Goal: Transaction & Acquisition: Purchase product/service

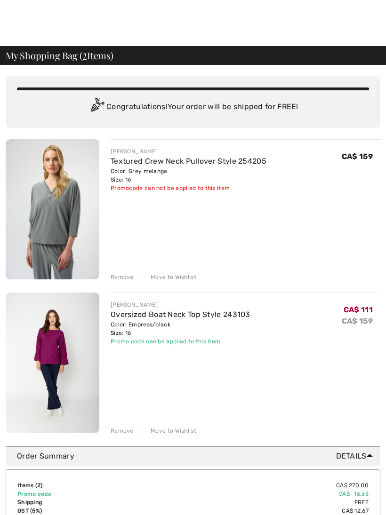
scroll to position [16, 0]
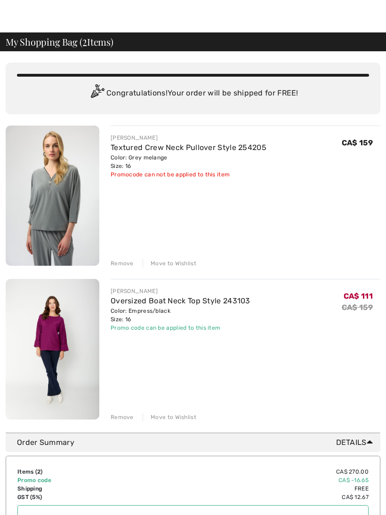
click at [364, 349] on div "JOSEPH RIBKOFF Oversized Boat Neck Top Style 243103 Color: Empress/black Size: …" at bounding box center [246, 350] width 270 height 143
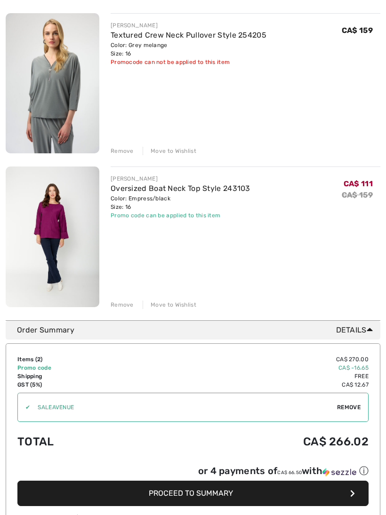
scroll to position [126, 0]
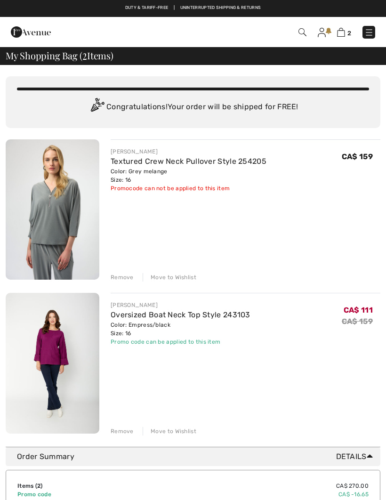
click at [64, 341] on img at bounding box center [53, 363] width 94 height 141
click at [165, 317] on link "Oversized Boat Neck Top Style 243103" at bounding box center [181, 314] width 140 height 9
click at [155, 318] on link "Oversized Boat Neck Top Style 243103" at bounding box center [181, 314] width 140 height 9
click at [162, 313] on link "Oversized Boat Neck Top Style 243103" at bounding box center [181, 314] width 140 height 9
click at [146, 308] on div "[PERSON_NAME]" at bounding box center [181, 305] width 140 height 8
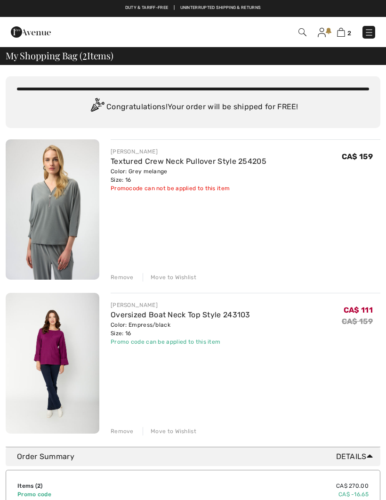
click at [141, 308] on div "[PERSON_NAME]" at bounding box center [181, 305] width 140 height 8
click at [61, 351] on img at bounding box center [53, 363] width 94 height 141
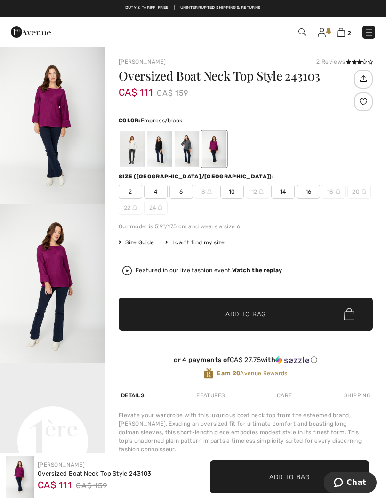
click at [282, 191] on span "14" at bounding box center [283, 191] width 24 height 14
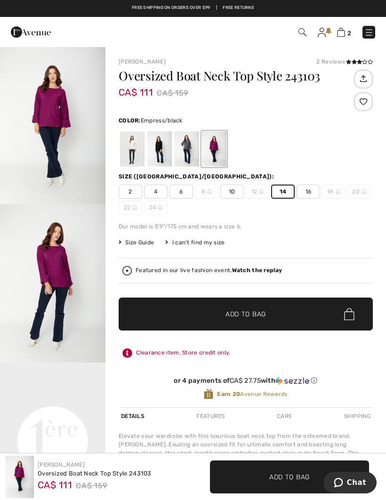
click at [353, 312] on img at bounding box center [349, 314] width 10 height 12
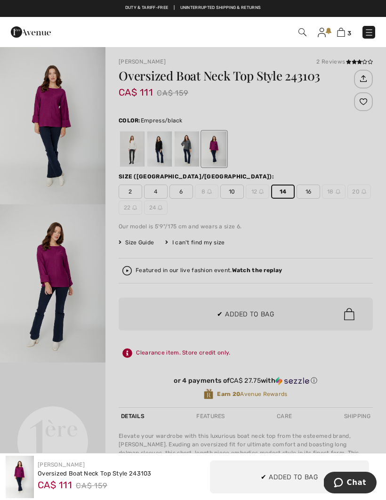
click at [67, 248] on div at bounding box center [193, 250] width 386 height 500
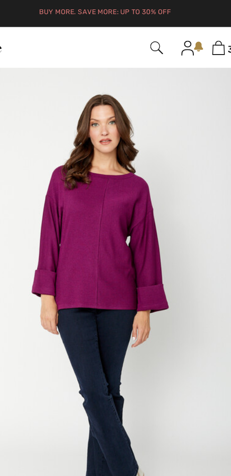
click at [182, 31] on img at bounding box center [186, 29] width 8 height 9
click at [182, 25] on img at bounding box center [186, 29] width 8 height 9
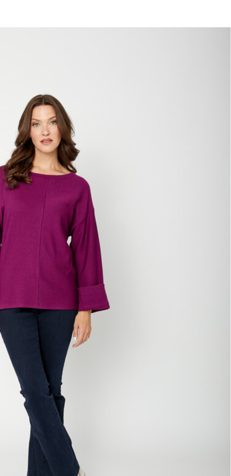
click at [7, 296] on img "1 / 5" at bounding box center [115, 190] width 231 height 346
